Goal: Information Seeking & Learning: Learn about a topic

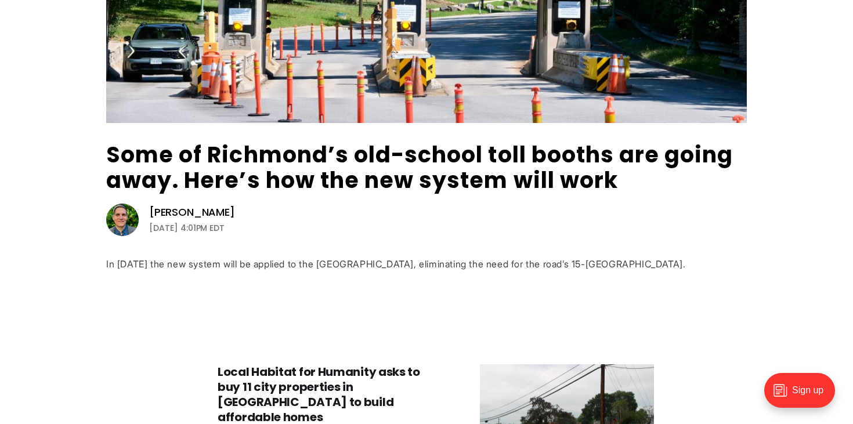
scroll to position [303, 0]
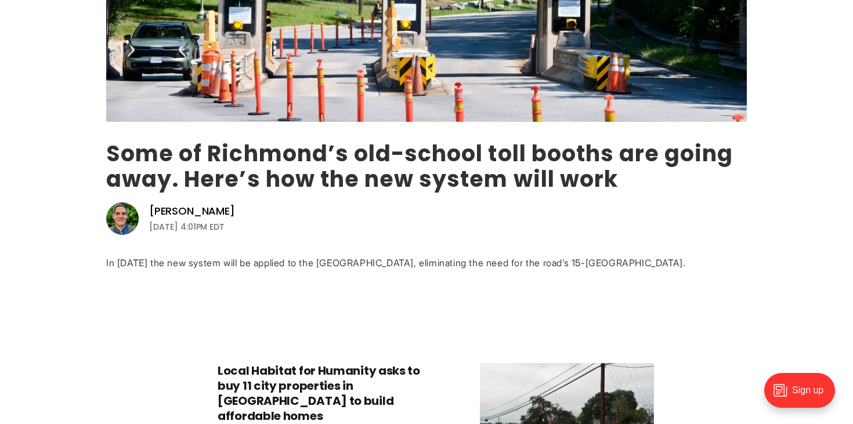
click at [292, 181] on link "Some of Richmond’s old-school toll booths are going away. Here’s how the new sy…" at bounding box center [419, 166] width 627 height 56
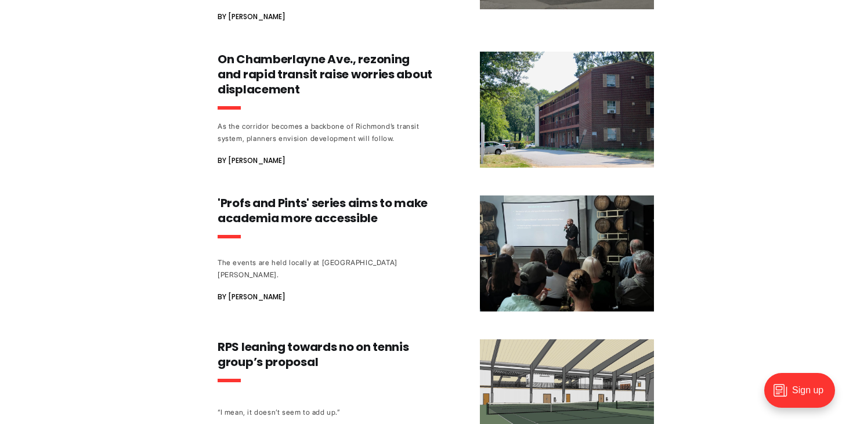
scroll to position [774, 0]
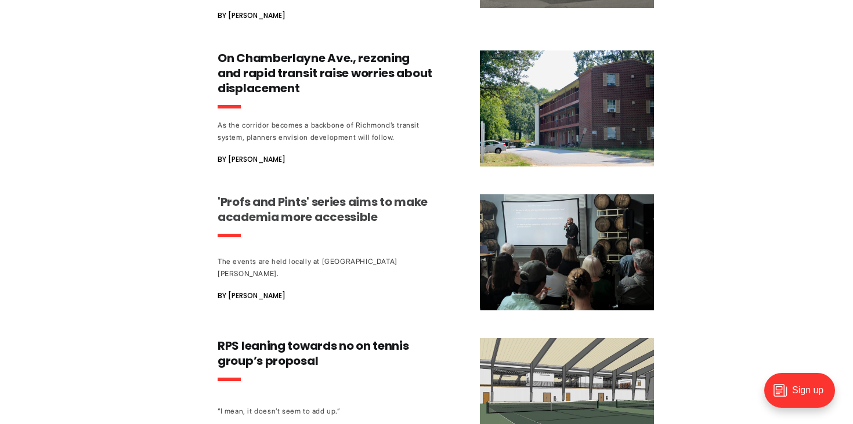
click at [248, 194] on h3 "'Profs and Pints' series aims to make academia more accessible" at bounding box center [326, 209] width 216 height 30
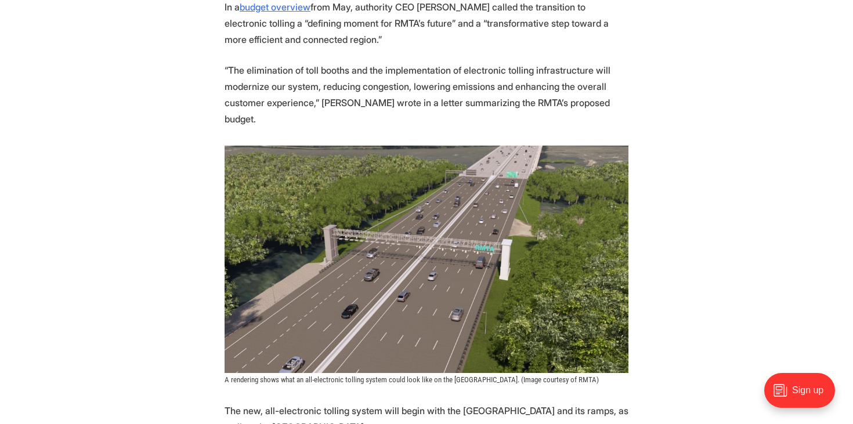
scroll to position [991, 0]
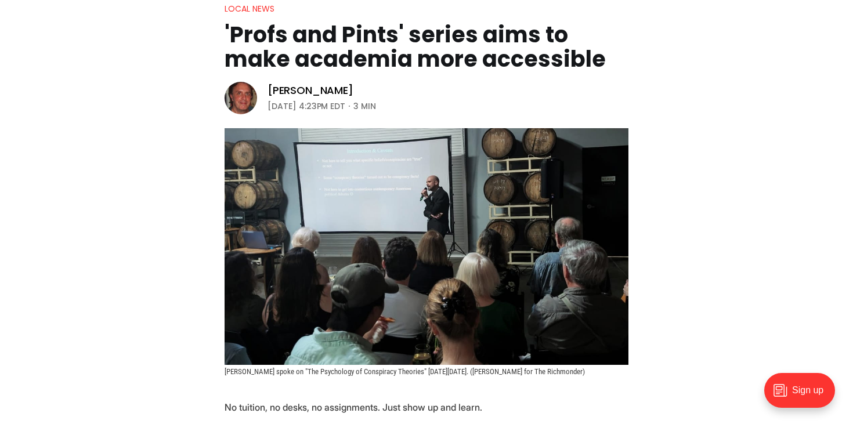
scroll to position [122, 0]
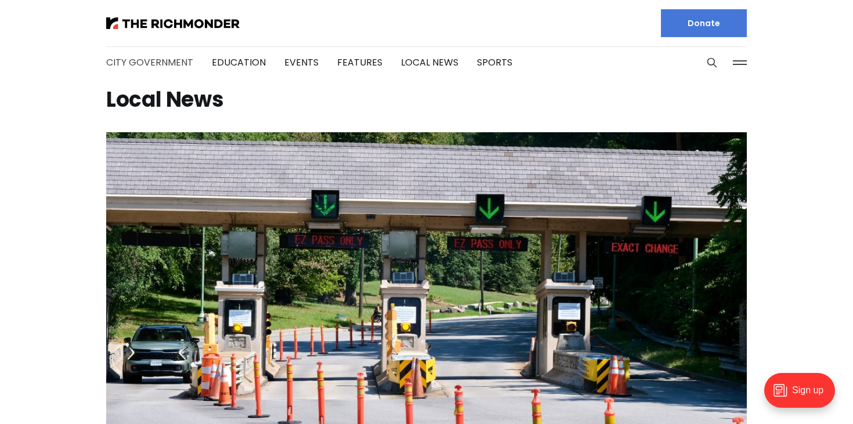
click at [147, 60] on link "City Government" at bounding box center [149, 62] width 87 height 13
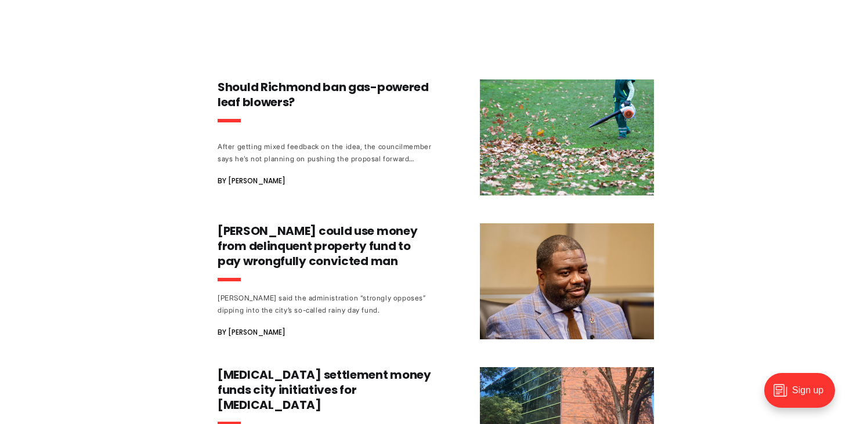
scroll to position [531, 0]
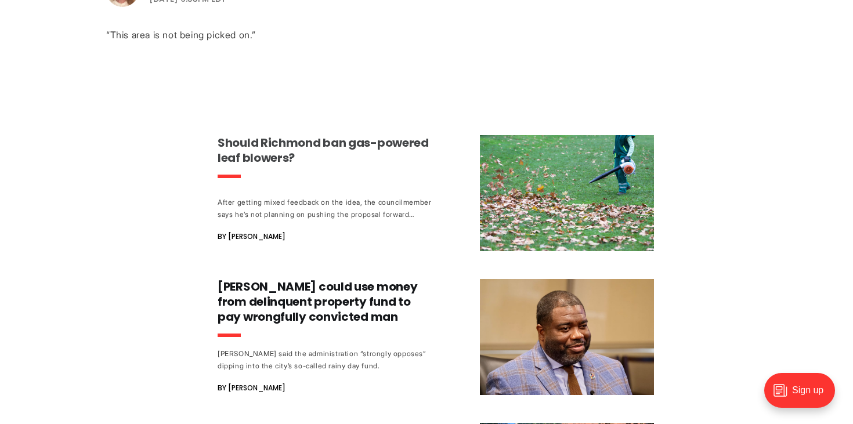
click at [264, 144] on h3 "Should Richmond ban gas-powered leaf blowers?" at bounding box center [326, 150] width 216 height 30
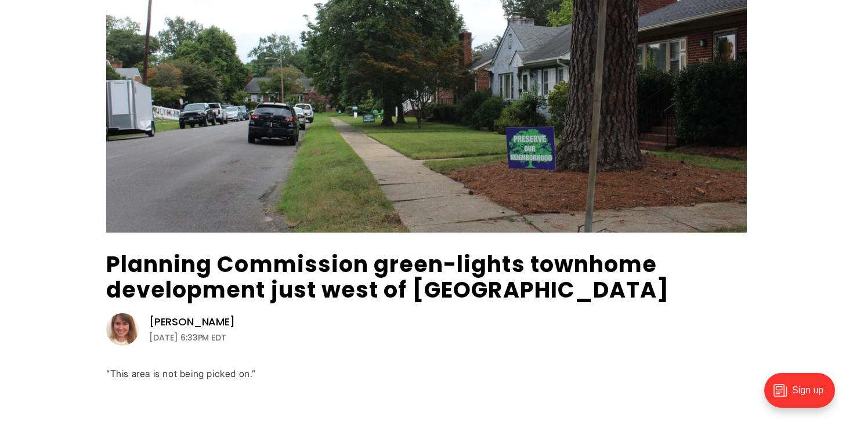
scroll to position [346, 0]
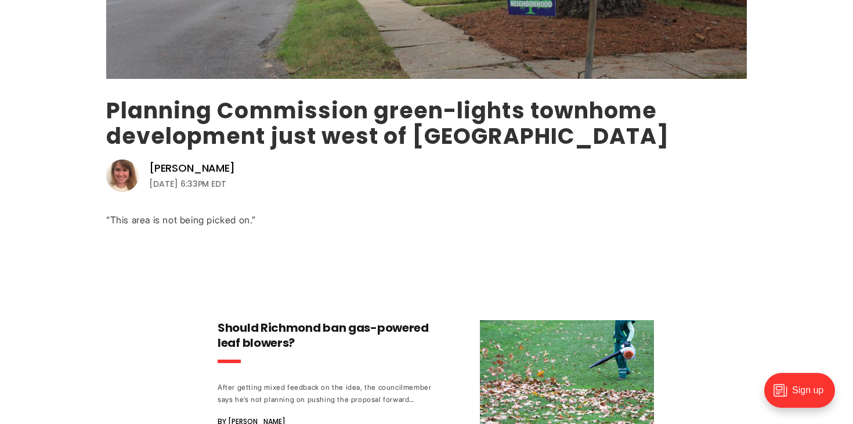
click at [230, 138] on link "Planning Commission green-lights townhome development just west of [GEOGRAPHIC_…" at bounding box center [387, 123] width 563 height 56
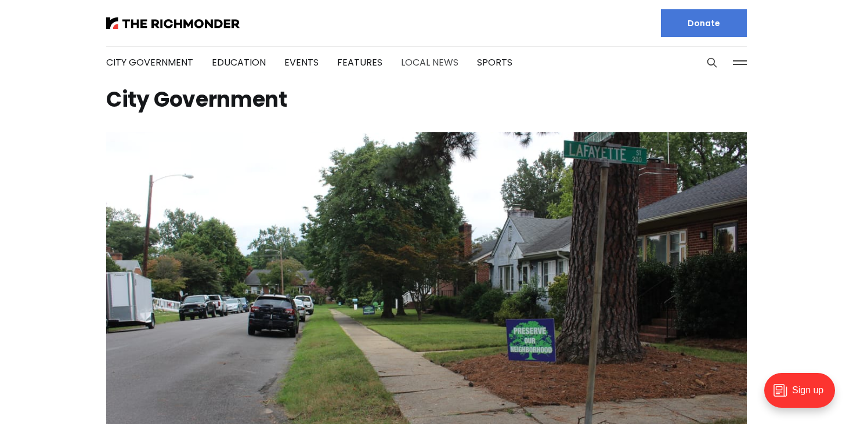
scroll to position [0, 0]
click at [362, 63] on link "Features" at bounding box center [359, 62] width 45 height 13
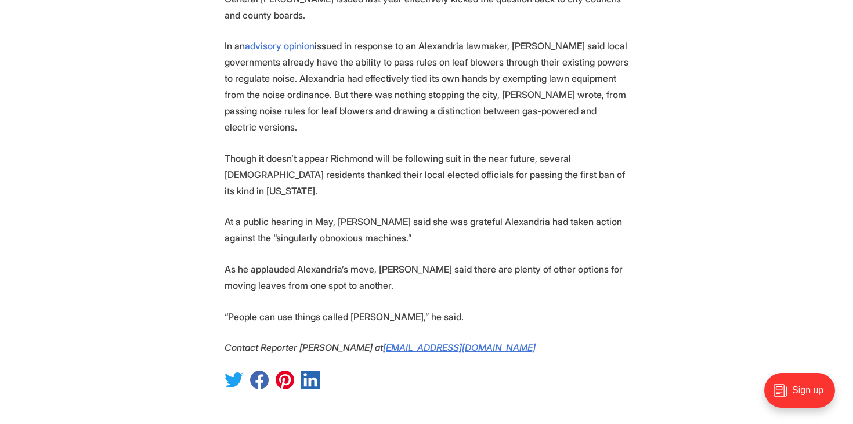
scroll to position [1611, 0]
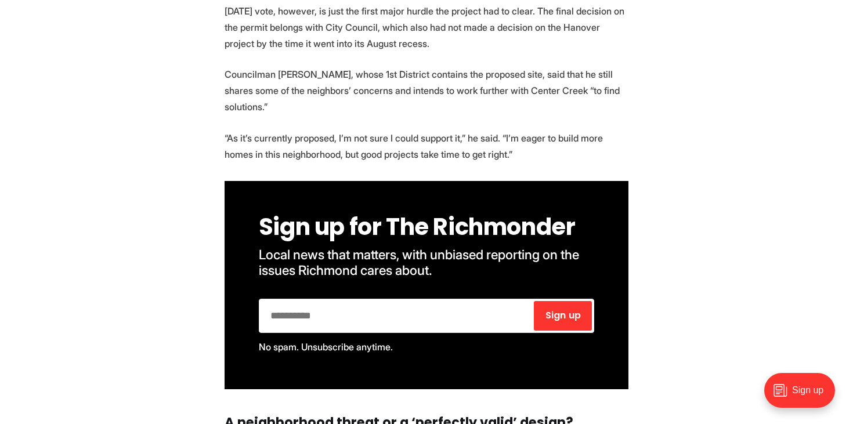
scroll to position [1733, 0]
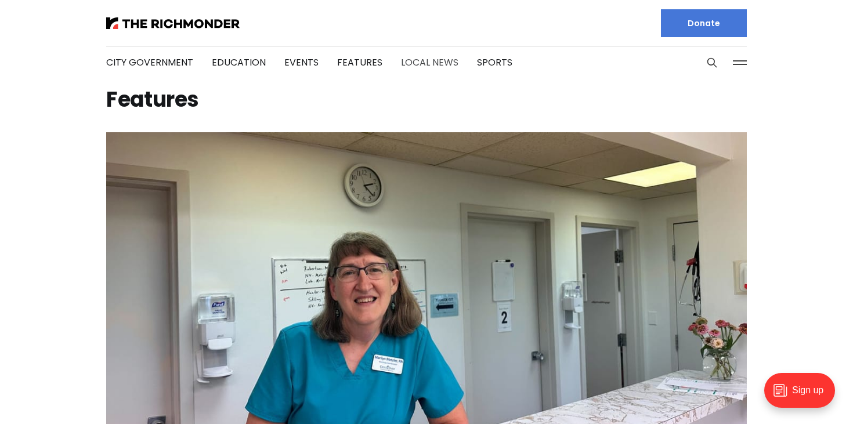
click at [420, 62] on link "Local News" at bounding box center [429, 62] width 57 height 13
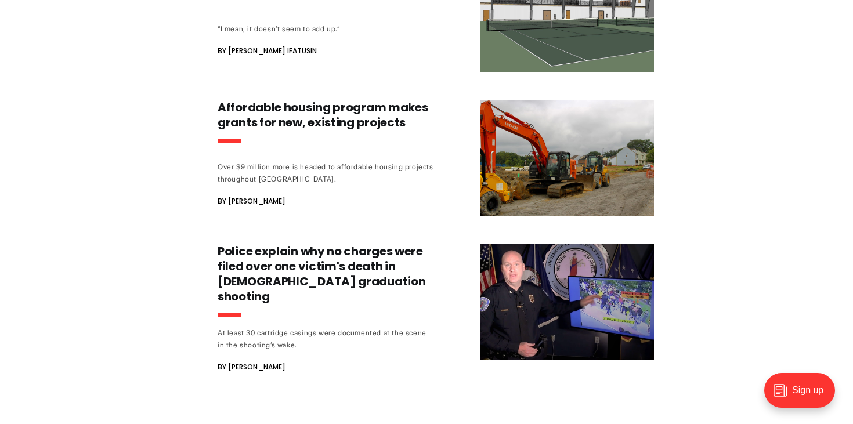
scroll to position [1157, 0]
